Goal: Information Seeking & Learning: Learn about a topic

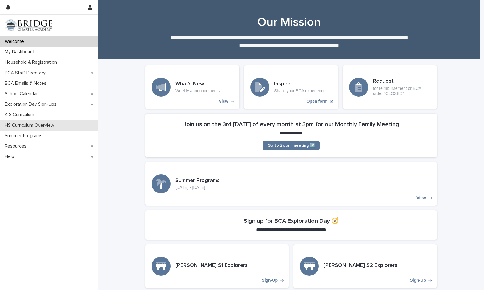
click at [47, 125] on p "HS Curriculum Overview" at bounding box center [30, 126] width 57 height 6
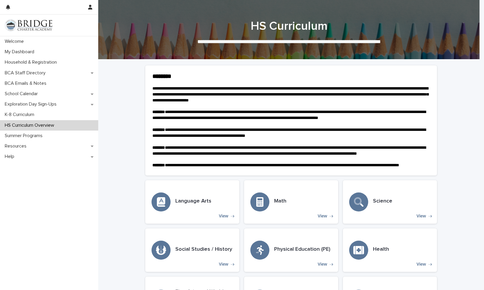
scroll to position [90, 0]
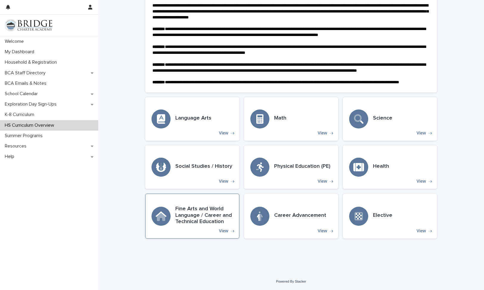
click at [193, 204] on div "Fine Arts and World Language / Career and Technical Education View" at bounding box center [192, 216] width 94 height 45
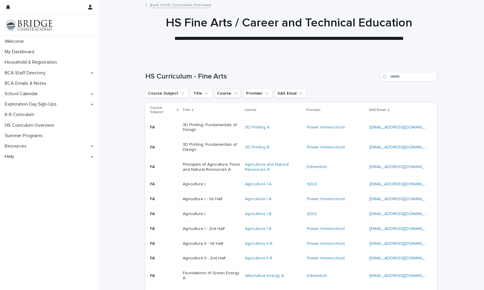
click at [224, 96] on button "Course" at bounding box center [227, 94] width 27 height 10
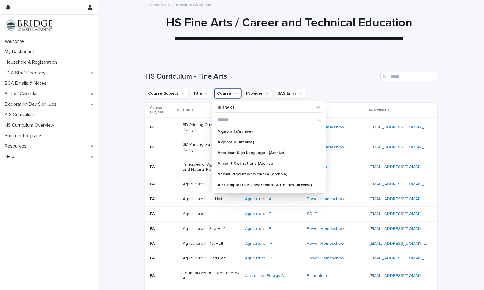
click at [250, 97] on button "Provider" at bounding box center [258, 94] width 29 height 10
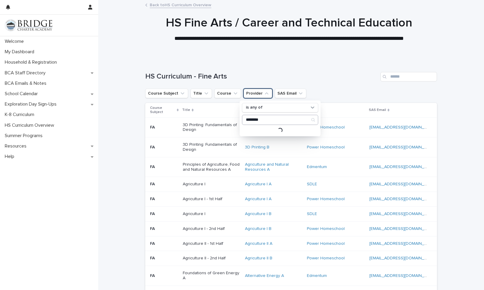
type input "********"
click at [252, 130] on p "Edmentum" at bounding box center [277, 132] width 63 height 4
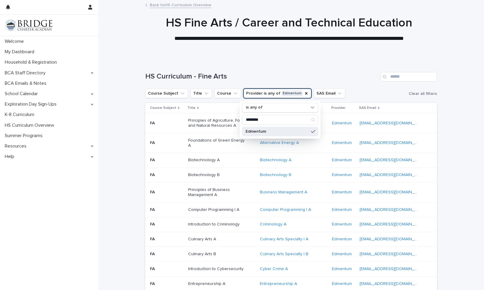
click at [342, 85] on div "HS Curriculum - Fine Arts" at bounding box center [291, 74] width 292 height 29
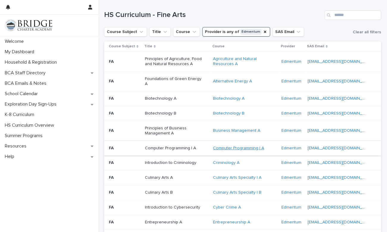
scroll to position [61, 0]
